Goal: Check status

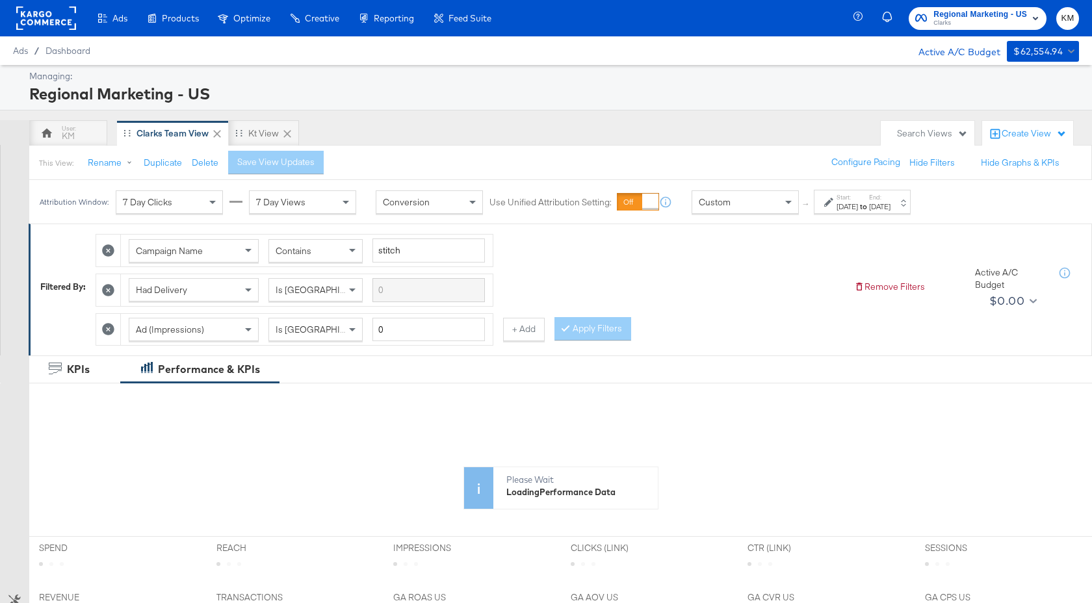
click at [858, 199] on label "Start:" at bounding box center [846, 197] width 21 height 8
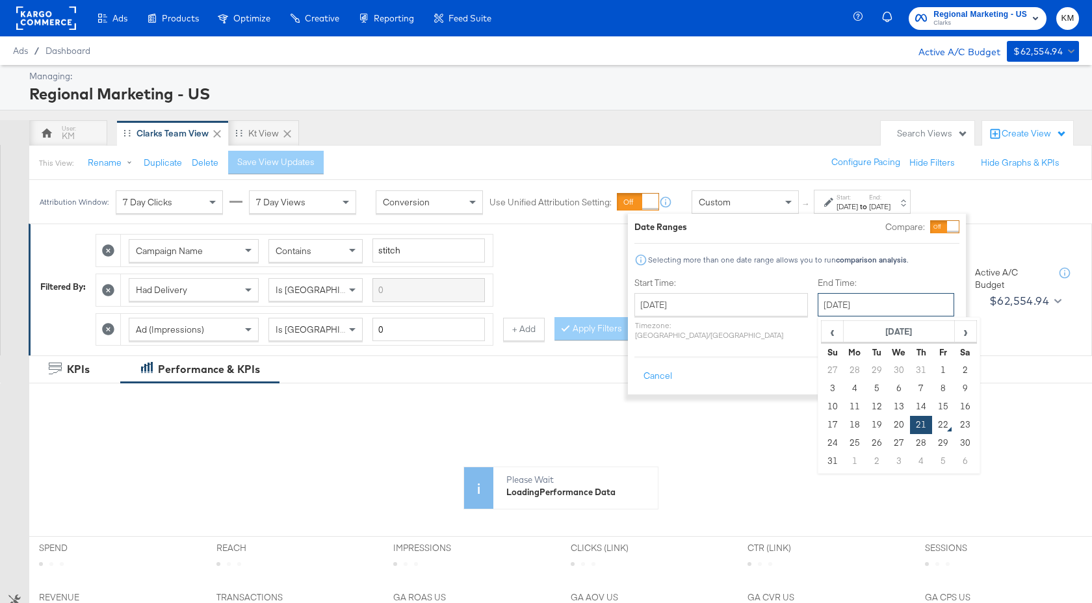
click at [820, 309] on input "[DATE]" at bounding box center [885, 304] width 136 height 23
click at [932, 420] on td "22" at bounding box center [943, 425] width 22 height 18
type input "[DATE]"
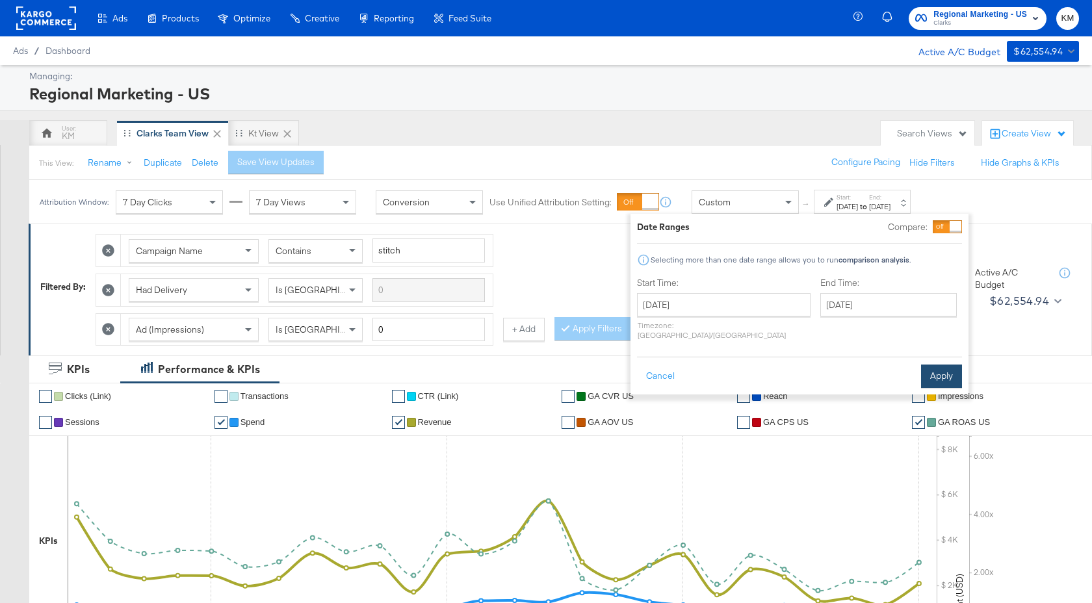
click at [935, 370] on button "Apply" at bounding box center [941, 376] width 41 height 23
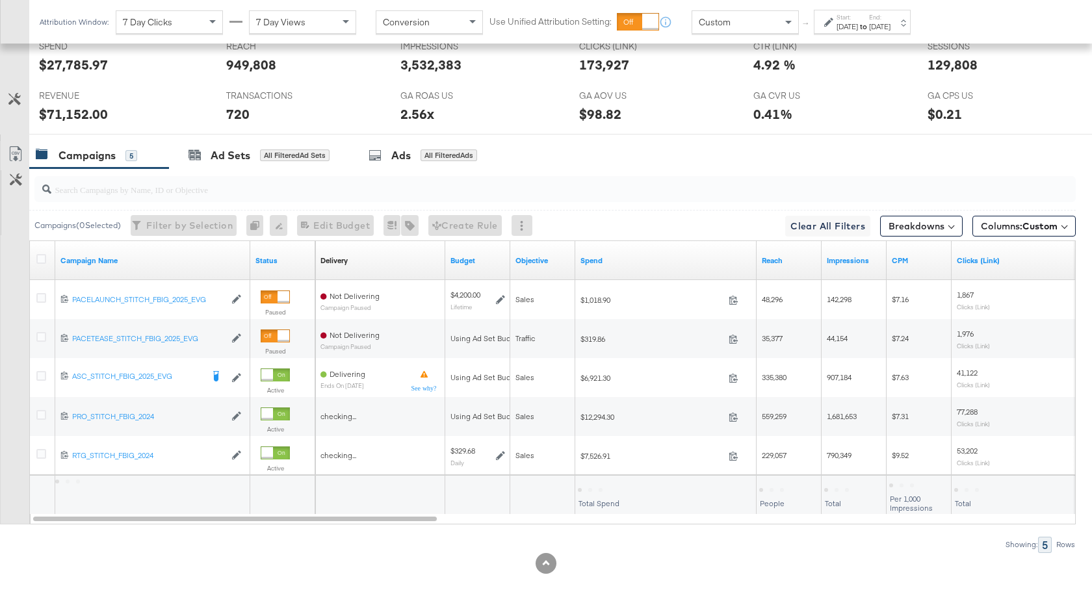
scroll to position [630, 0]
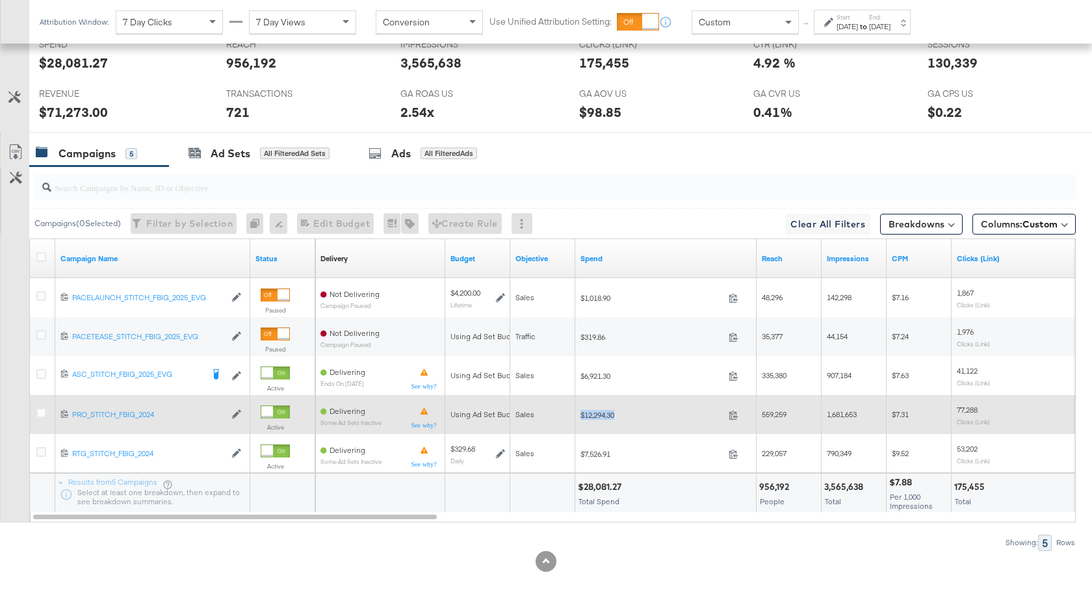
drag, startPoint x: 619, startPoint y: 419, endPoint x: 580, endPoint y: 419, distance: 39.0
click at [580, 419] on div "$12,294.30 12294.3" at bounding box center [665, 415] width 181 height 20
copy span "$12,294.30"
